Goal: Task Accomplishment & Management: Use online tool/utility

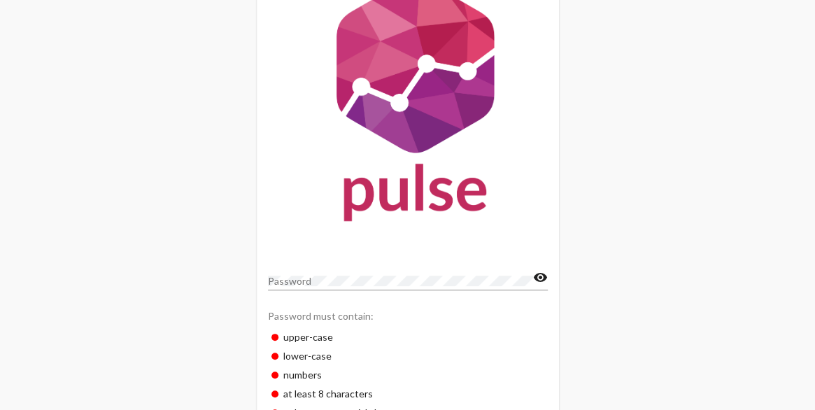
scroll to position [129, 0]
